Goal: Obtain resource: Obtain resource

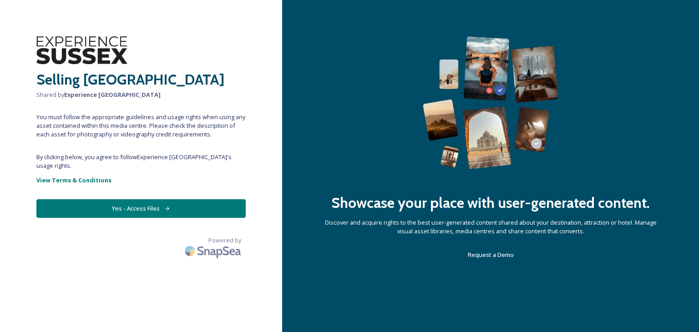
click at [220, 199] on button "Yes - Access Files" at bounding box center [140, 208] width 209 height 19
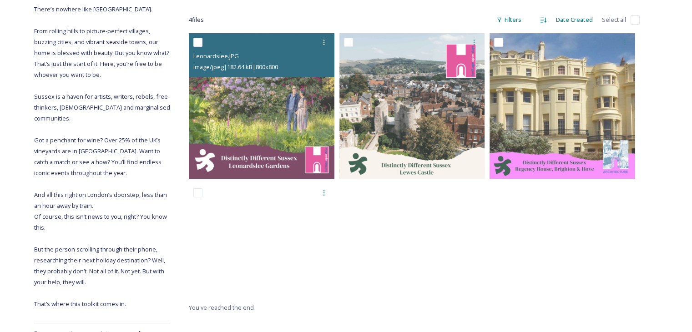
scroll to position [142, 0]
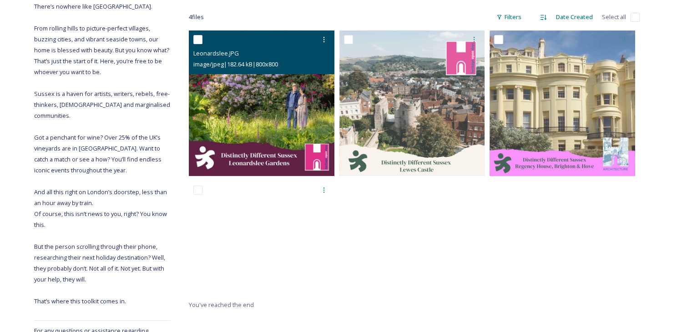
click at [254, 158] on img at bounding box center [262, 103] width 146 height 146
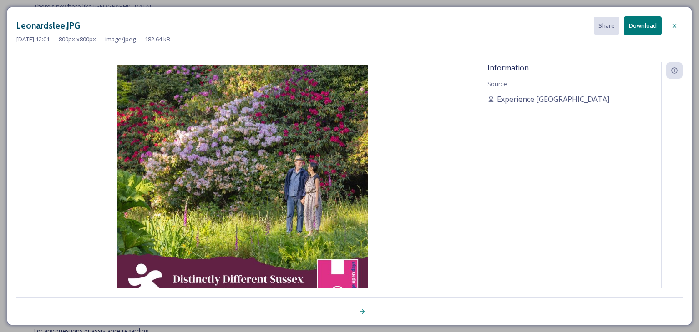
click at [362, 306] on div at bounding box center [362, 311] width 16 height 16
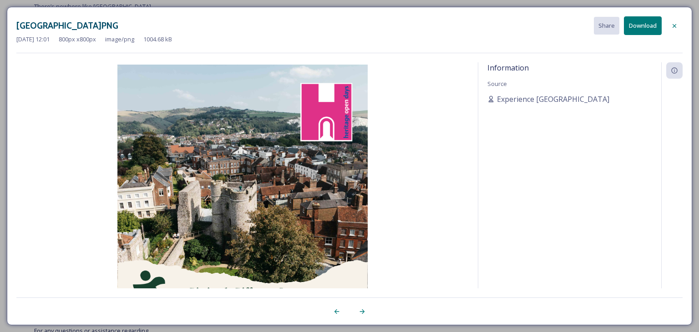
click at [673, 20] on div at bounding box center [674, 26] width 16 height 16
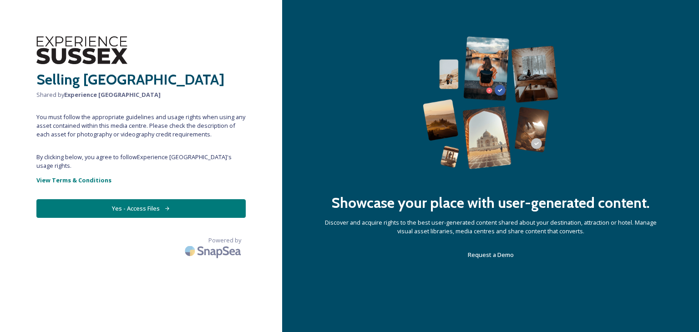
click at [222, 199] on button "Yes - Access Files" at bounding box center [140, 208] width 209 height 19
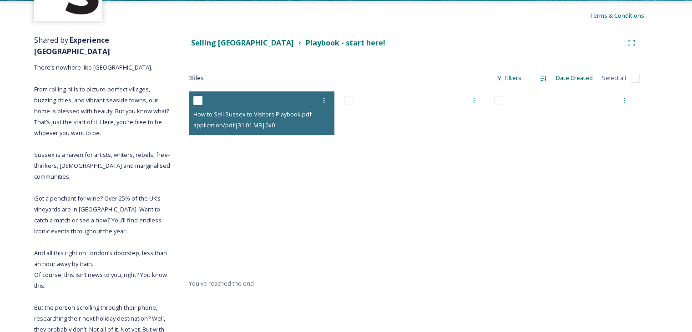
scroll to position [80, 0]
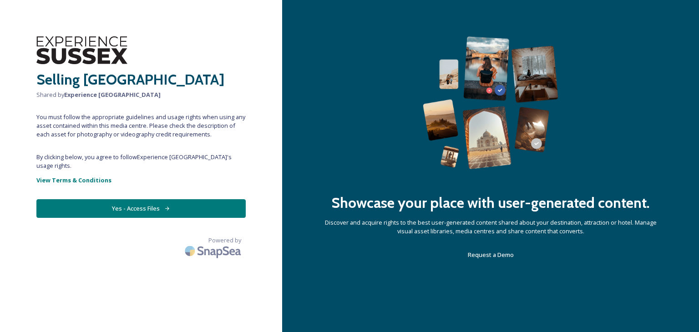
click at [203, 204] on button "Yes - Access Files" at bounding box center [140, 208] width 209 height 19
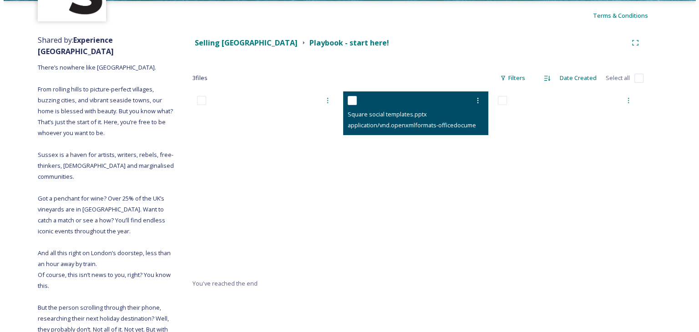
scroll to position [82, 0]
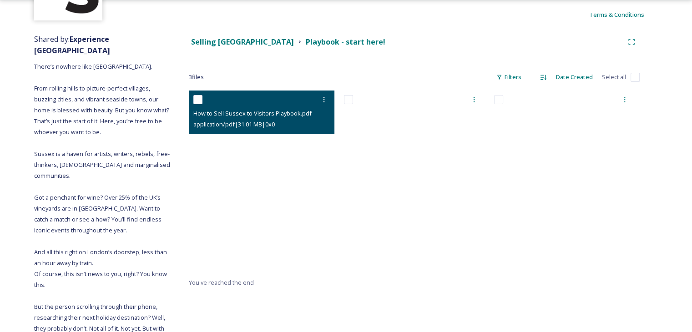
click at [198, 105] on div at bounding box center [262, 99] width 139 height 16
click at [321, 95] on div at bounding box center [324, 99] width 16 height 16
click at [309, 116] on span "View File" at bounding box center [311, 119] width 24 height 9
